Goal: Transaction & Acquisition: Purchase product/service

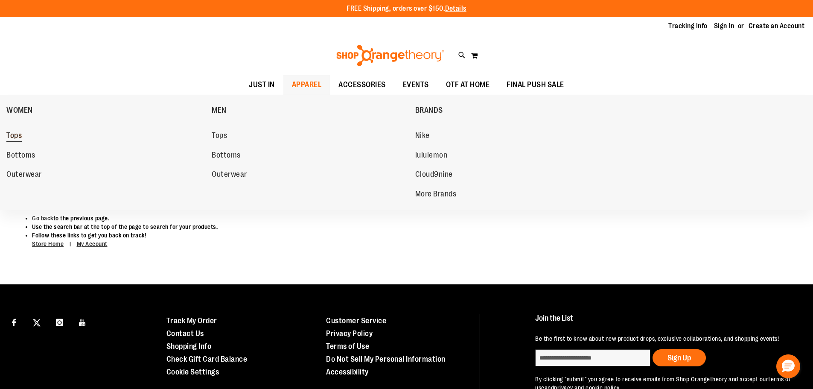
type input "**********"
click at [16, 136] on span "Tops" at bounding box center [13, 136] width 15 height 11
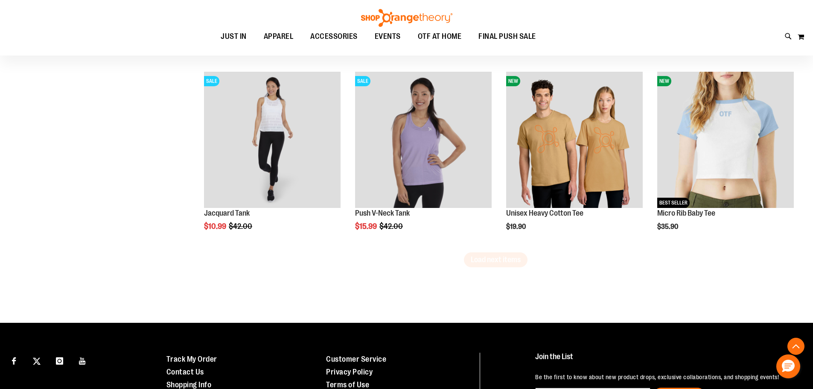
scroll to position [1583, 0]
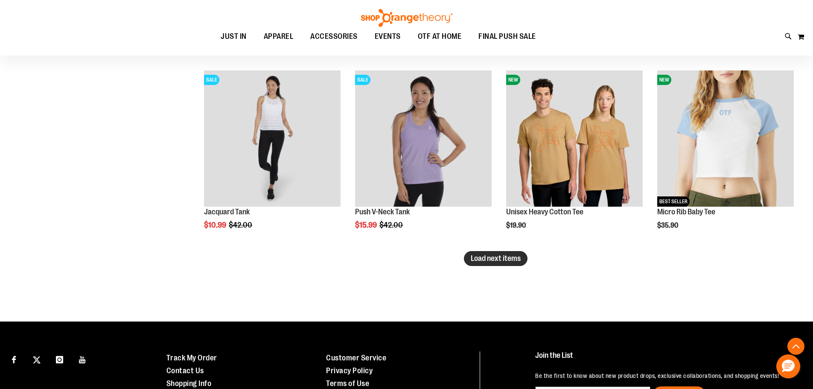
type input "**********"
click at [503, 262] on span "Load next items" at bounding box center [496, 258] width 50 height 9
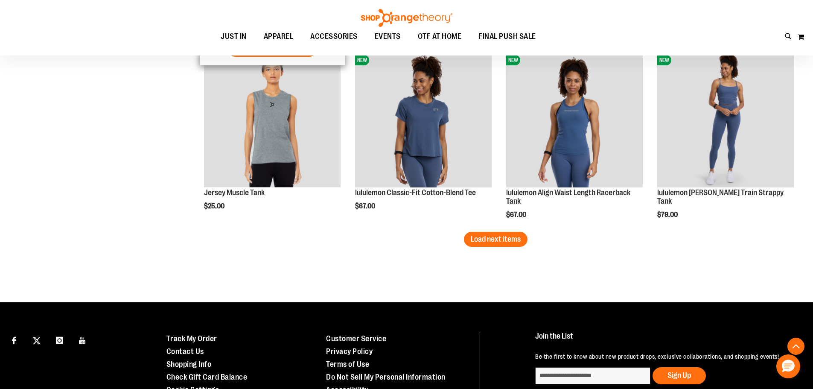
scroll to position [2231, 0]
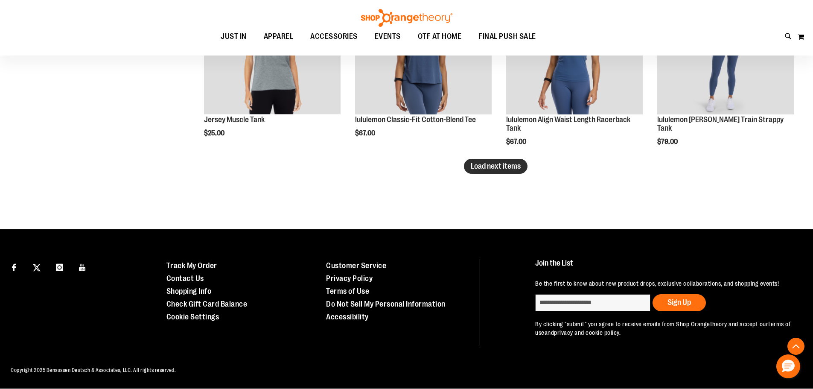
click at [505, 160] on button "Load next items" at bounding box center [496, 166] width 64 height 15
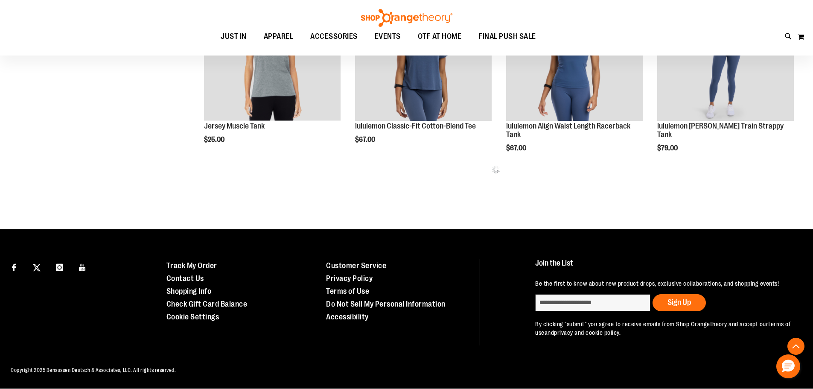
scroll to position [2096, 0]
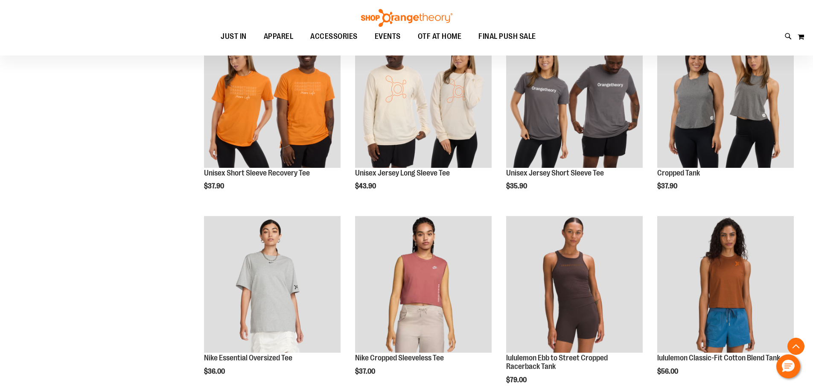
scroll to position [2693, 0]
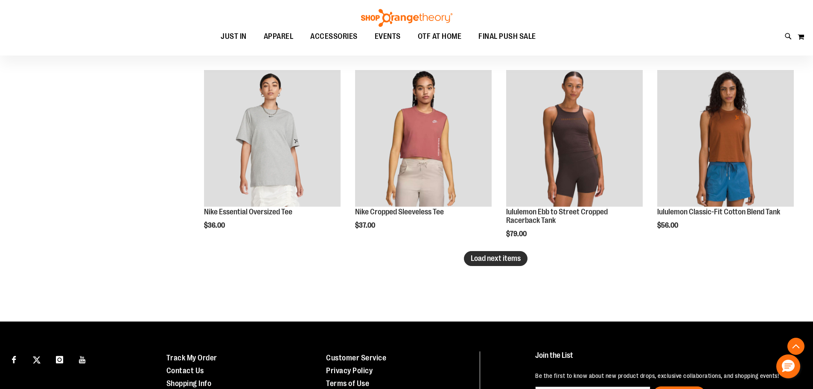
click at [486, 258] on span "Load next items" at bounding box center [496, 258] width 50 height 9
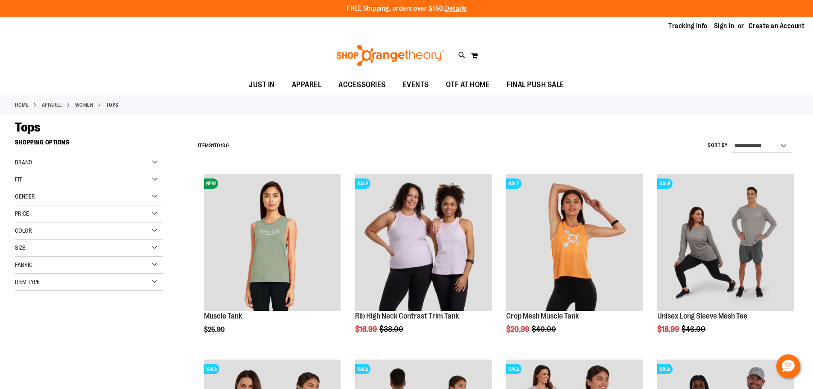
click at [156, 280] on div "Item Type" at bounding box center [89, 281] width 148 height 17
click at [20, 322] on link "Long Sleeve Shirts 10 items" at bounding box center [84, 321] width 142 height 9
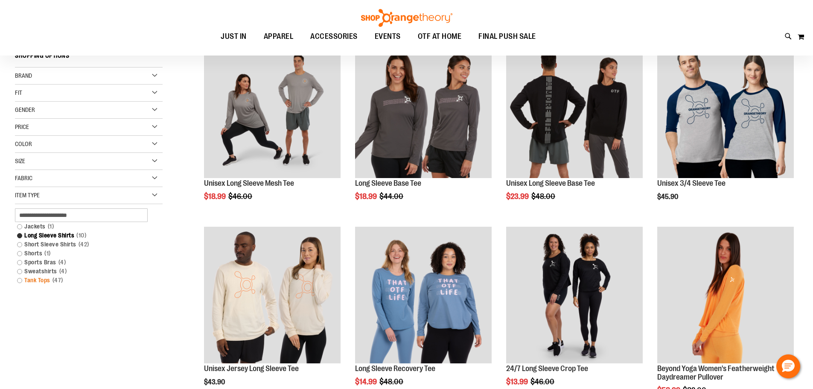
scroll to position [135, 0]
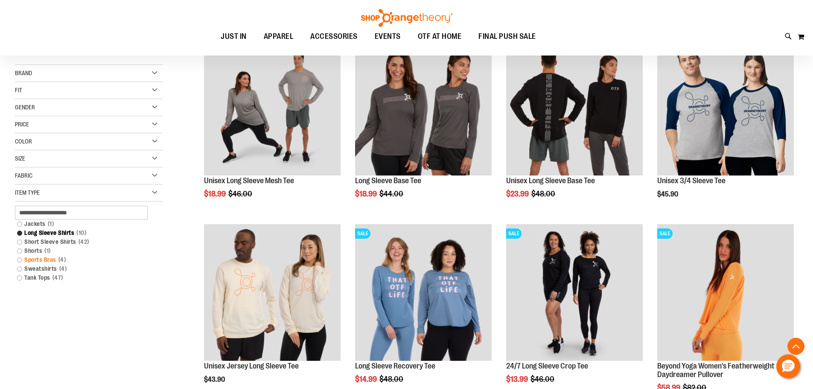
click at [19, 259] on link "Sports Bras 4 items" at bounding box center [84, 259] width 142 height 9
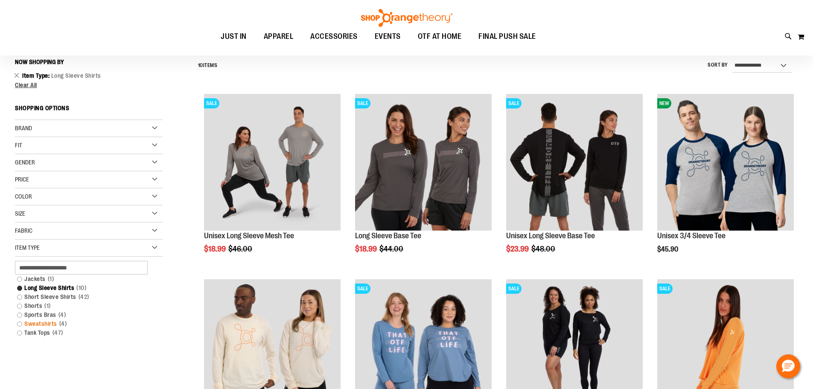
scroll to position [79, 0]
click at [19, 314] on link "Sports Bras 4 items" at bounding box center [84, 315] width 142 height 9
click at [20, 315] on link "Sports Bras 4 items" at bounding box center [84, 315] width 142 height 9
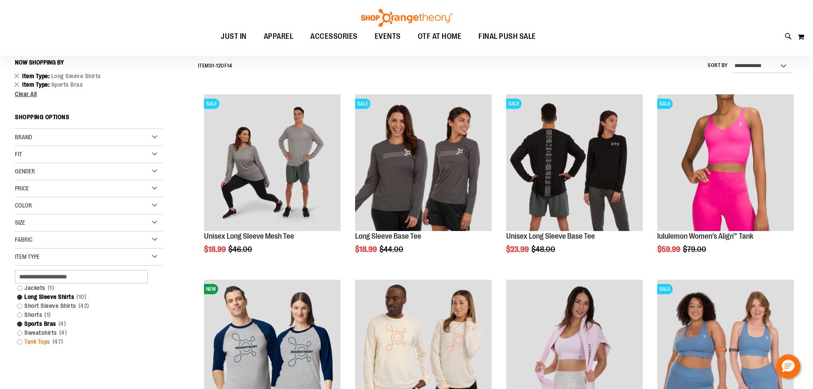
click at [18, 343] on link "Tank Tops 47 items" at bounding box center [84, 341] width 142 height 9
click at [19, 342] on link "Tank Tops 47 items" at bounding box center [84, 341] width 142 height 9
click at [19, 338] on link "Tank Tops 47 items" at bounding box center [84, 341] width 142 height 9
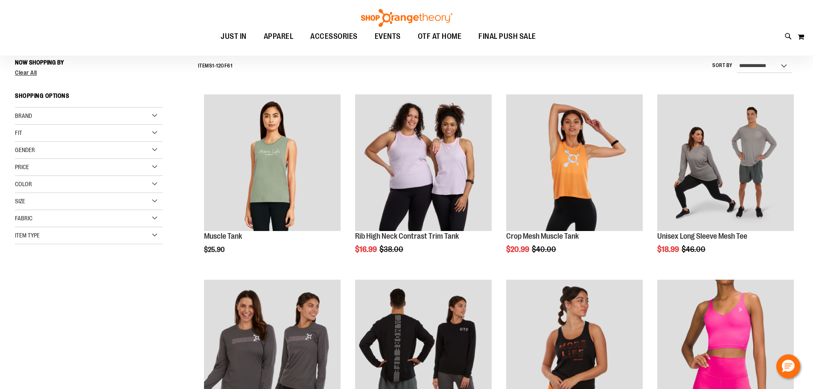
click at [18, 342] on div "**********" at bounding box center [406, 382] width 783 height 655
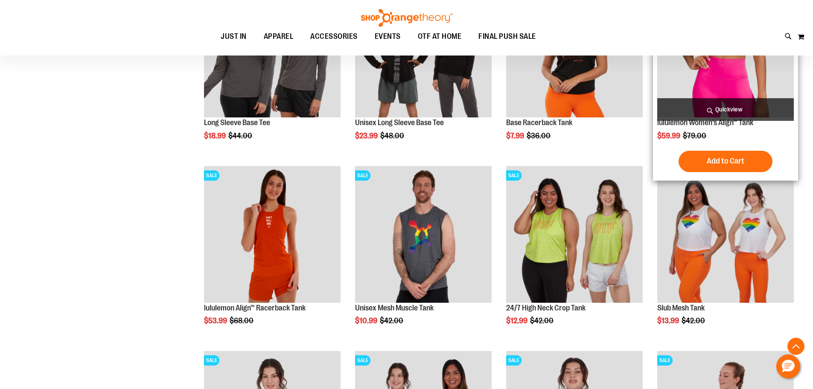
scroll to position [591, 0]
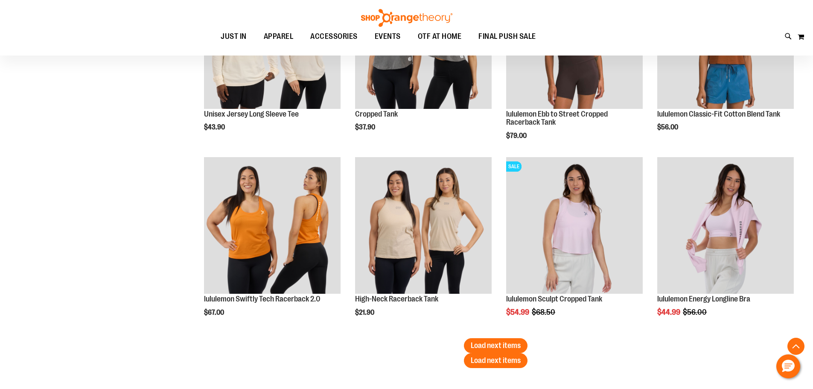
scroll to position [2681, 0]
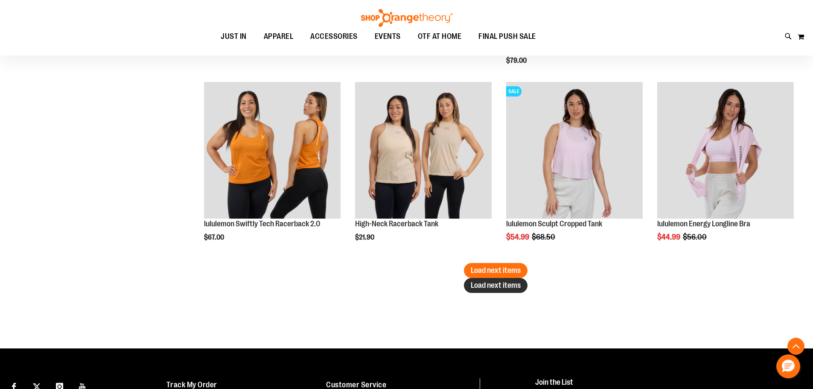
click at [474, 282] on span "Load next items" at bounding box center [496, 285] width 50 height 9
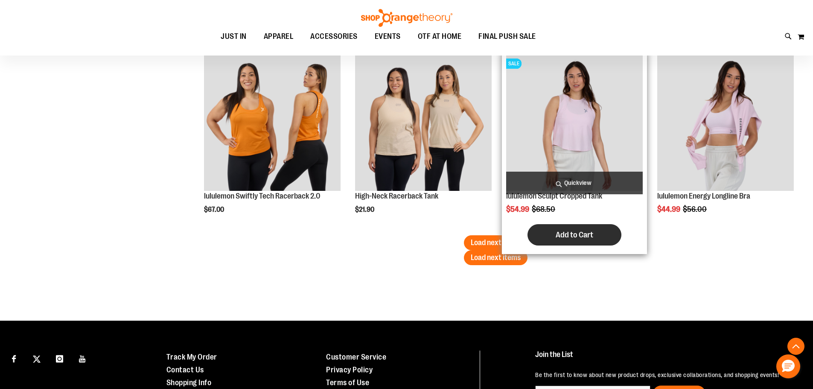
scroll to position [2724, 0]
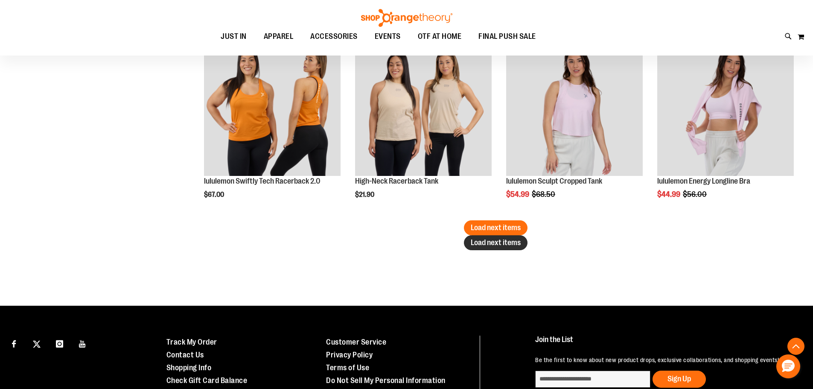
click at [495, 245] on span "Load next items" at bounding box center [496, 242] width 50 height 9
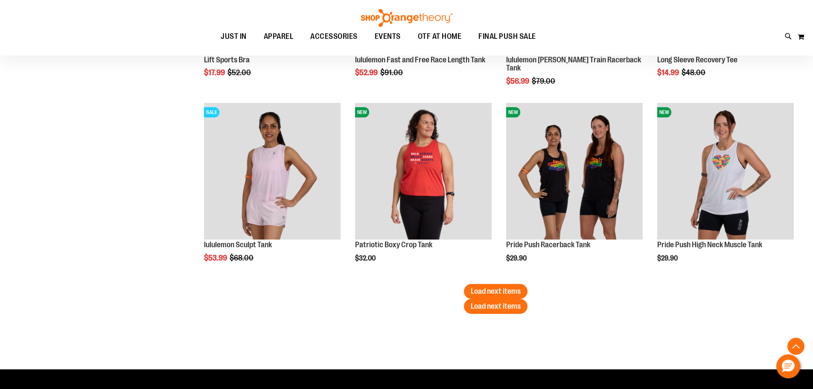
scroll to position [3321, 0]
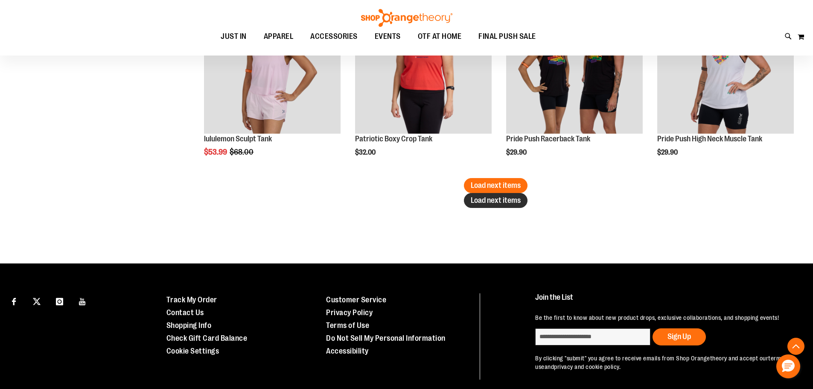
click at [478, 201] on span "Load next items" at bounding box center [496, 200] width 50 height 9
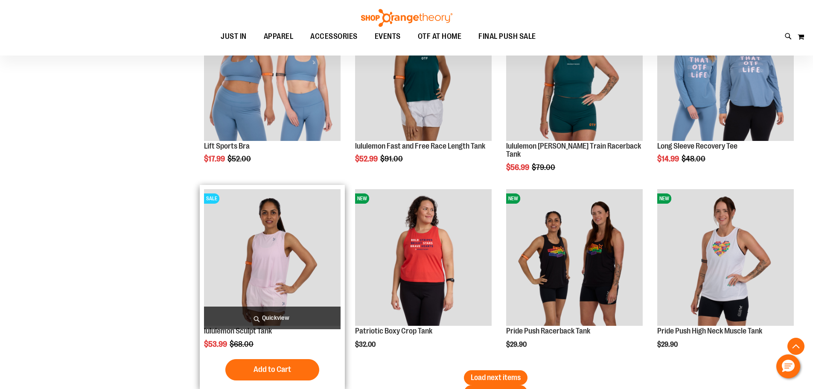
scroll to position [3151, 0]
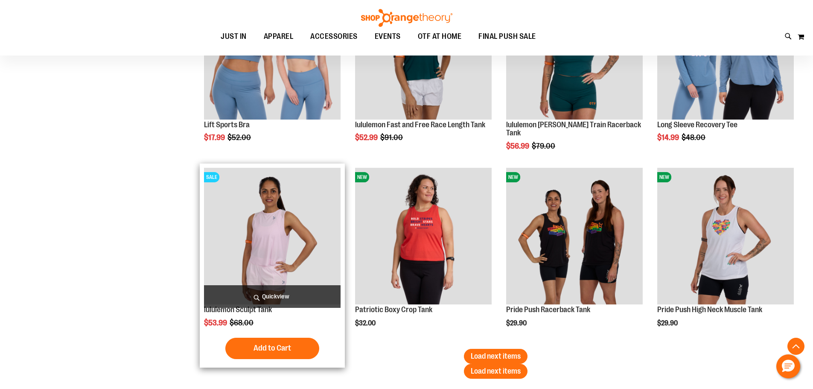
click at [254, 250] on img "product" at bounding box center [272, 236] width 137 height 137
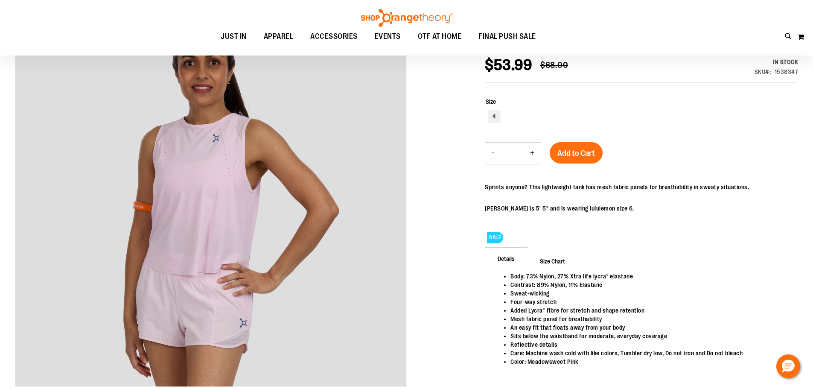
scroll to position [42, 0]
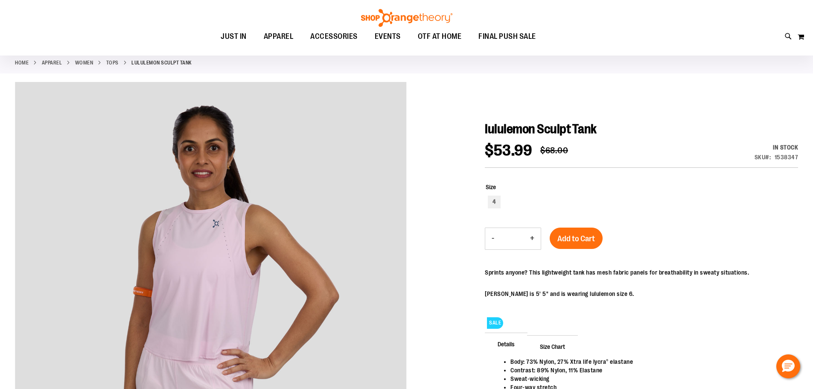
type input "**********"
click at [110, 63] on link "Tops" at bounding box center [112, 63] width 12 height 8
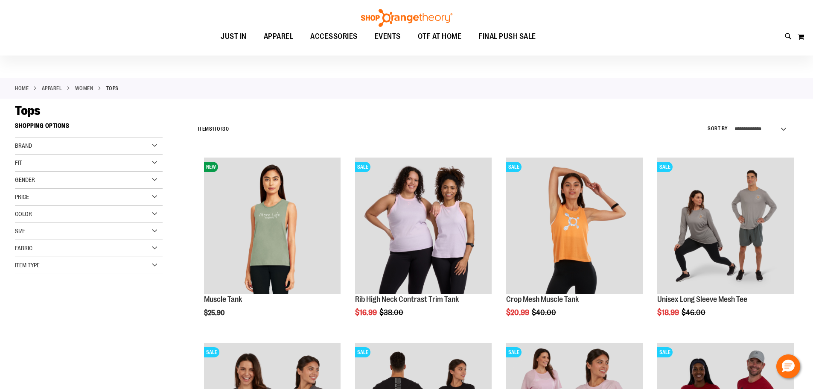
scroll to position [42, 0]
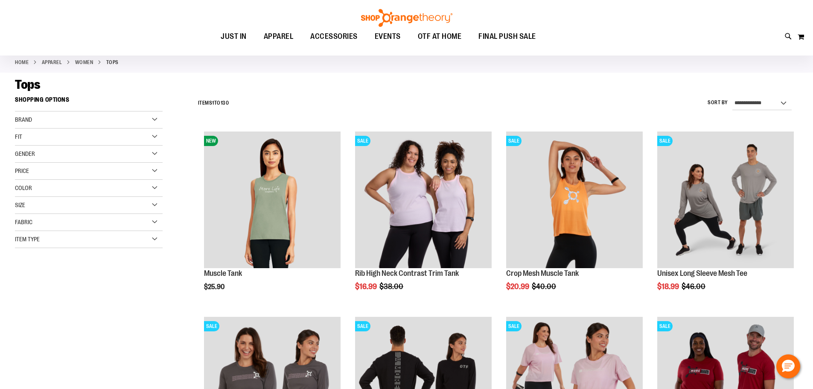
type input "**********"
click at [119, 241] on div "Item Type" at bounding box center [89, 239] width 148 height 17
click at [21, 279] on link "Long Sleeve Shirts 10 items" at bounding box center [84, 279] width 142 height 9
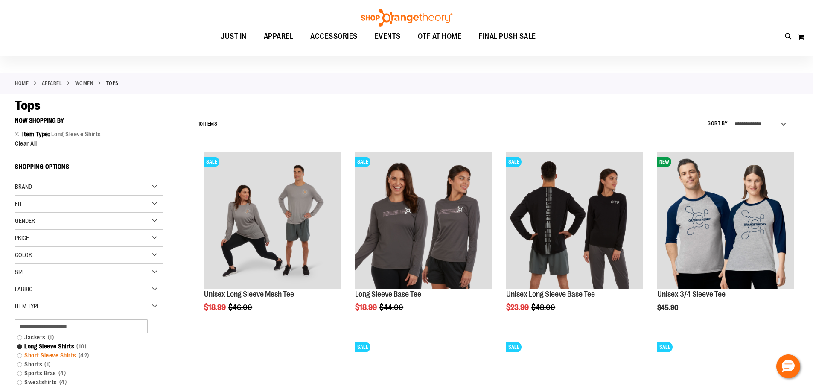
scroll to position [42, 0]
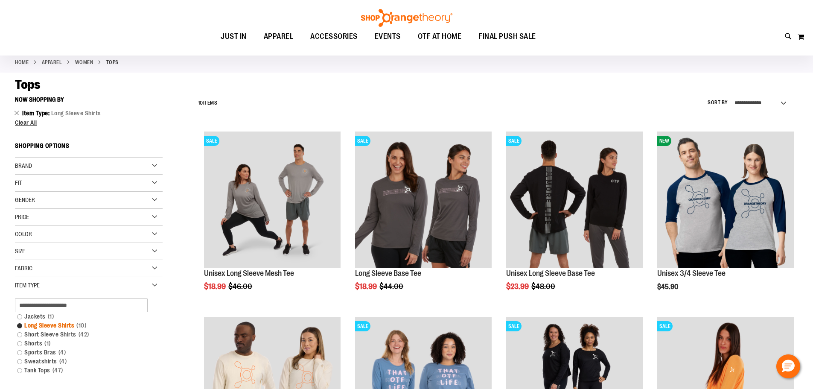
click at [19, 324] on link "Long Sleeve Shirts 10 items" at bounding box center [84, 325] width 142 height 9
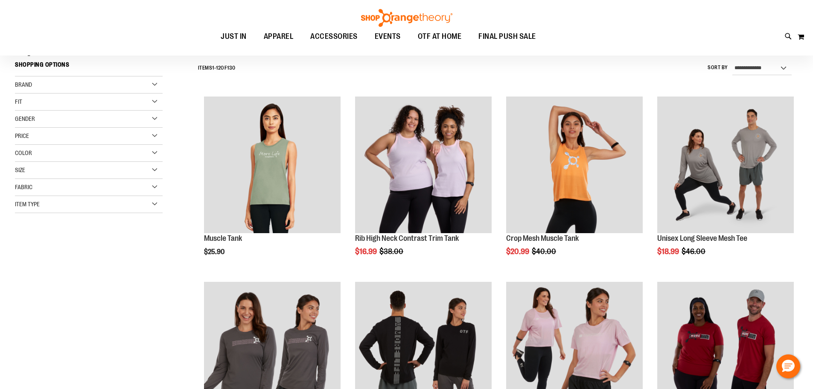
scroll to position [79, 0]
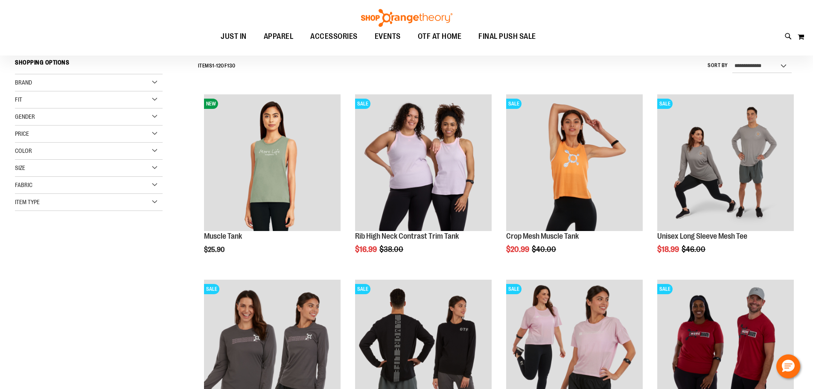
click at [118, 206] on div "Item Type" at bounding box center [89, 202] width 148 height 17
click at [20, 267] on link "Sports Bras 4 items" at bounding box center [84, 268] width 142 height 9
click at [18, 269] on link "Sports Bras 4 items" at bounding box center [84, 268] width 142 height 9
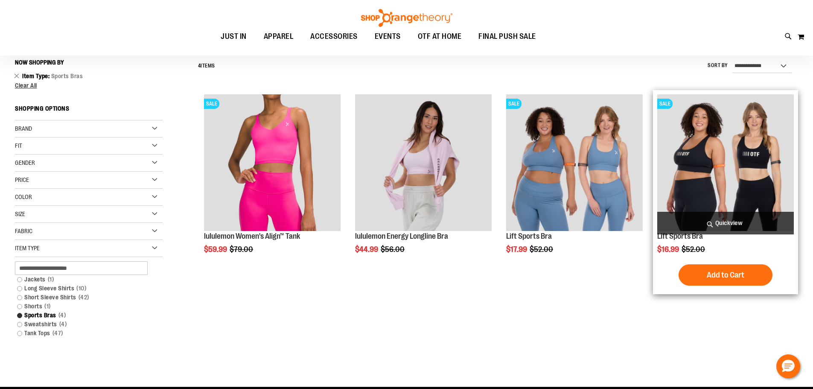
click at [746, 157] on img "product" at bounding box center [725, 162] width 137 height 137
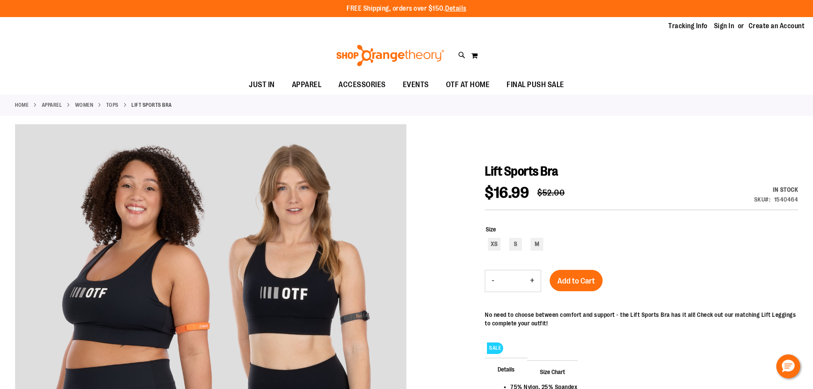
type input "**********"
click at [555, 194] on span "$52.00" at bounding box center [550, 193] width 27 height 10
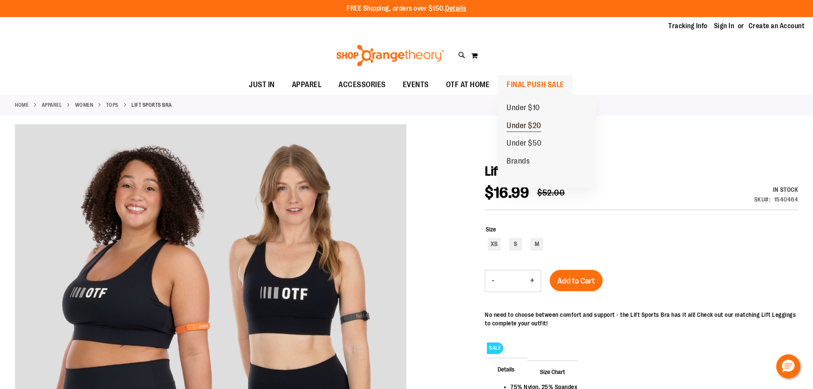
click at [520, 124] on span "Under $20" at bounding box center [523, 126] width 35 height 11
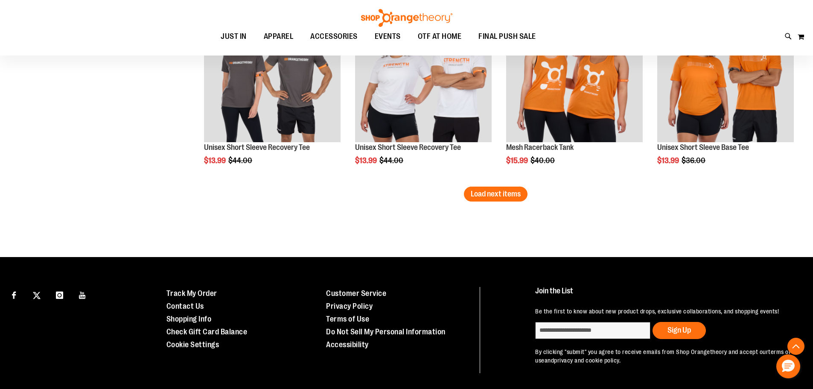
scroll to position [1633, 0]
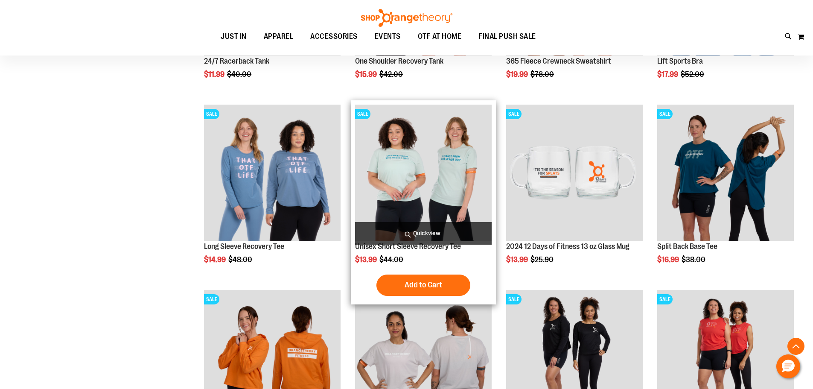
scroll to position [256, 0]
